Goal: Find specific page/section: Find specific page/section

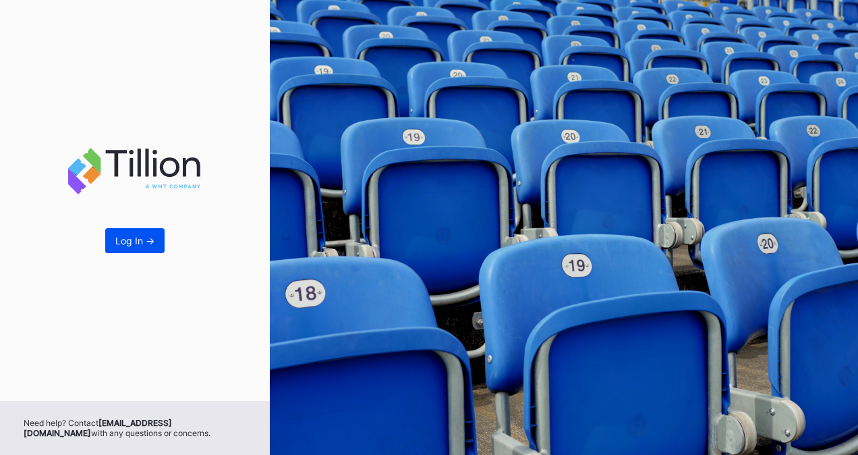
click at [139, 252] on button "Log In ->" at bounding box center [134, 240] width 59 height 25
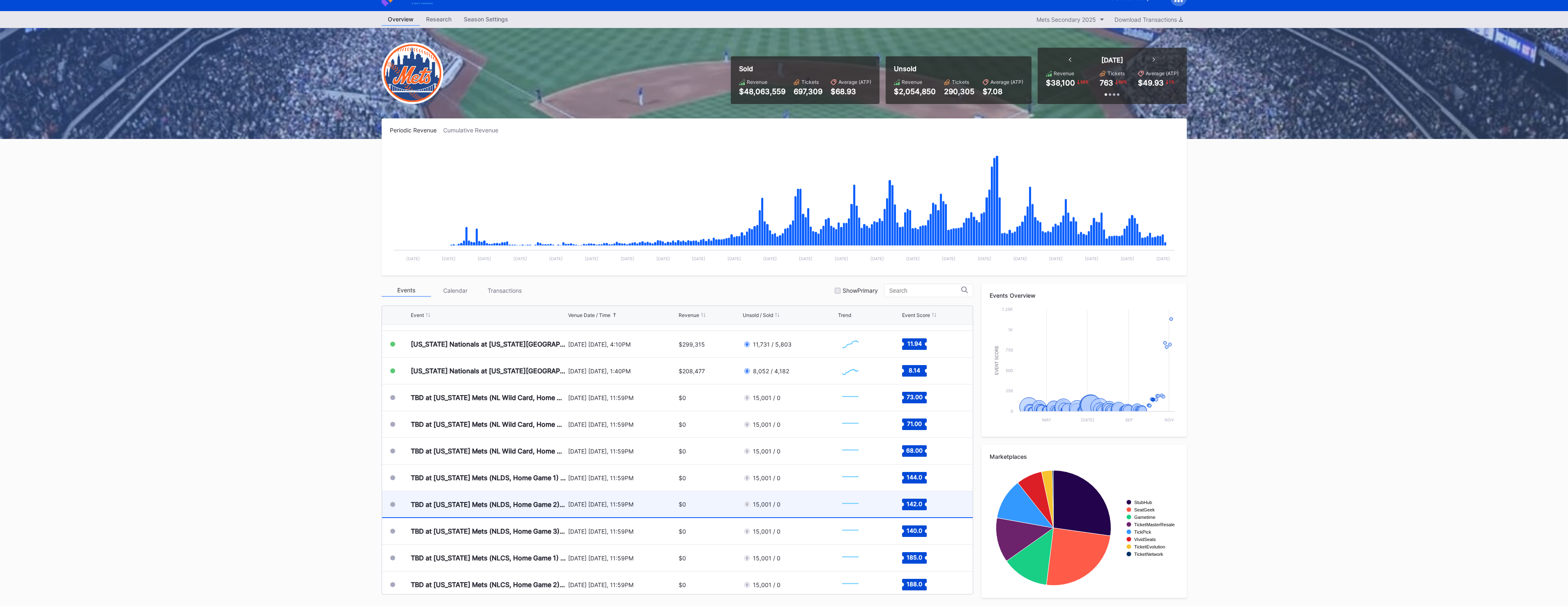
scroll to position [2037, 0]
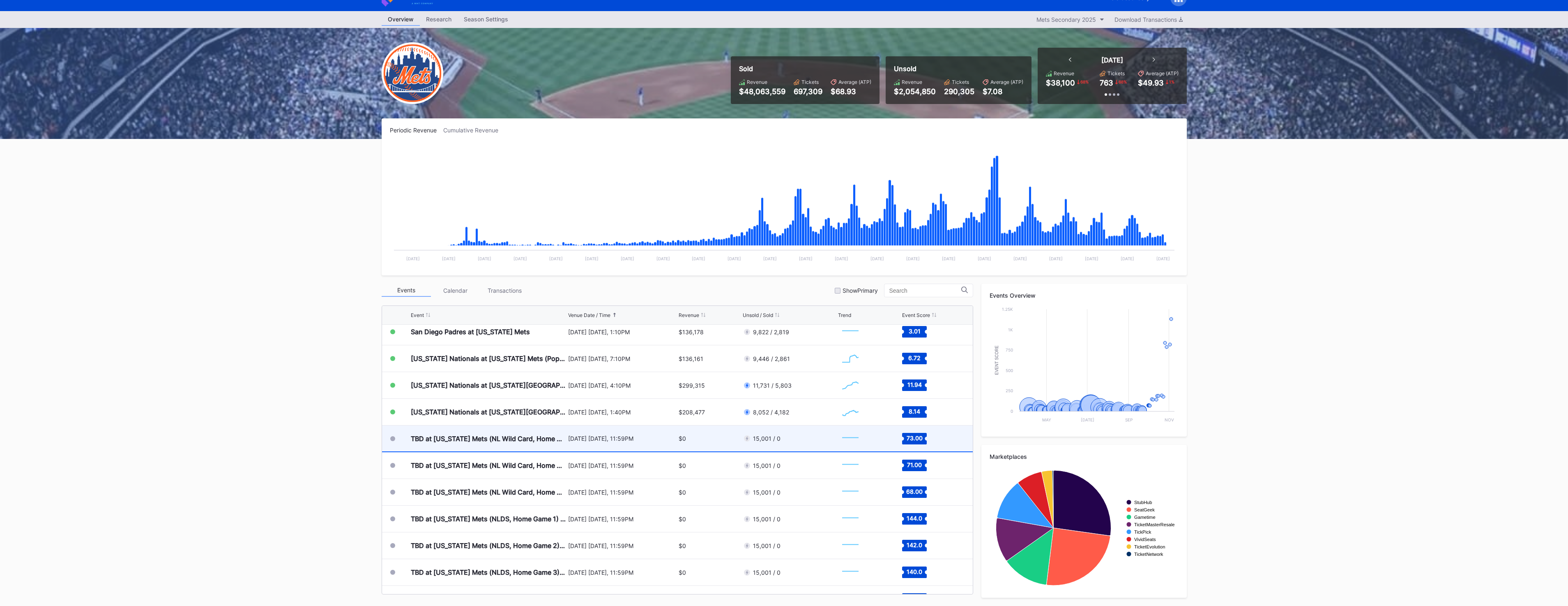
click at [522, 277] on rect "Chart title" at bounding box center [850, 439] width 24 height 21
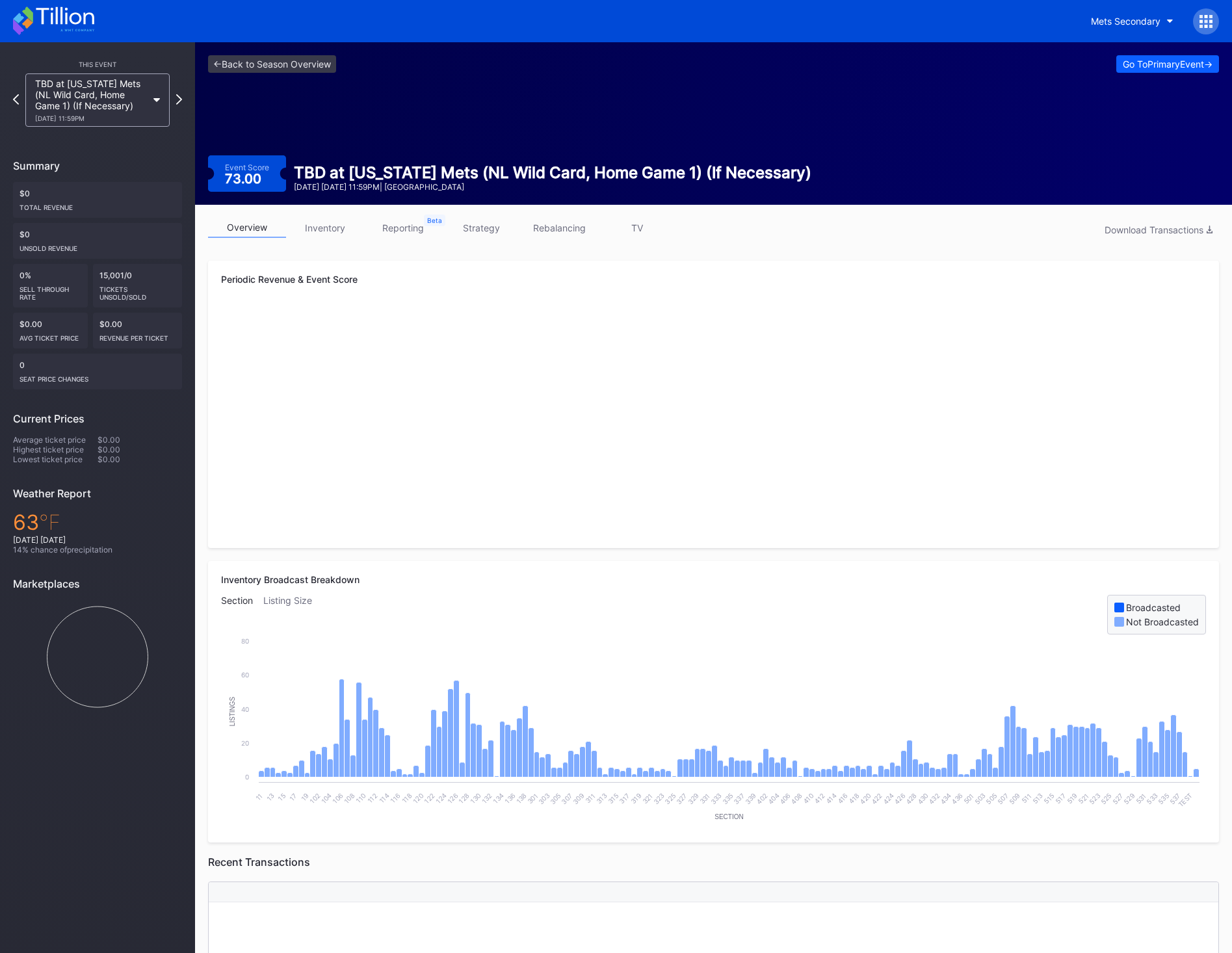
click at [337, 242] on div "overview inventory reporting strategy rebalancing TV Download Transactions" at bounding box center [713, 231] width 1010 height 27
click at [337, 227] on link "inventory" at bounding box center [325, 227] width 78 height 20
